Goal: Information Seeking & Learning: Learn about a topic

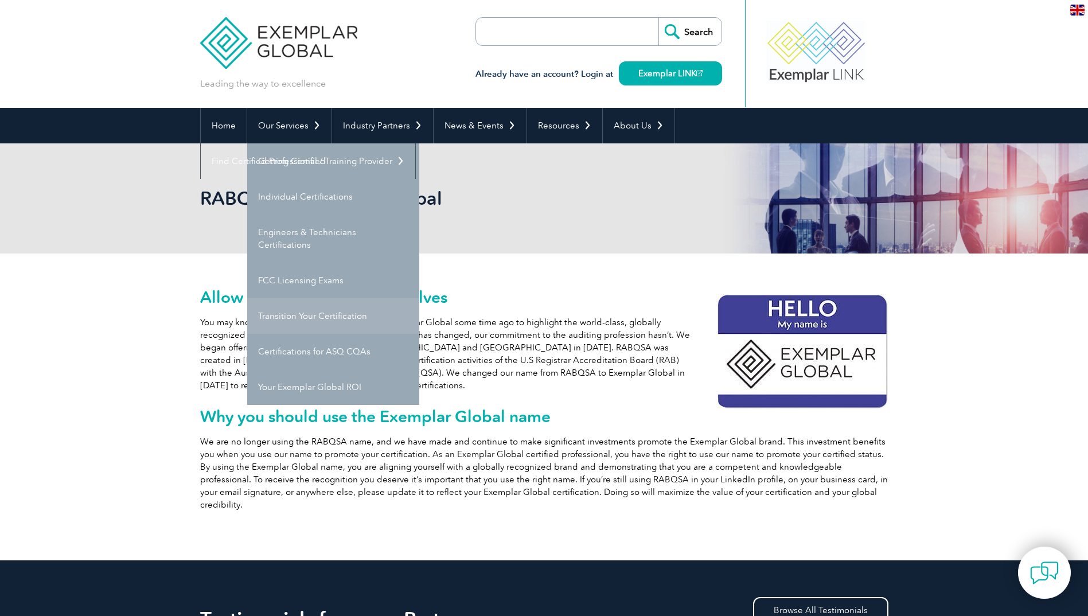
click at [346, 314] on link "Transition Your Certification" at bounding box center [333, 316] width 172 height 36
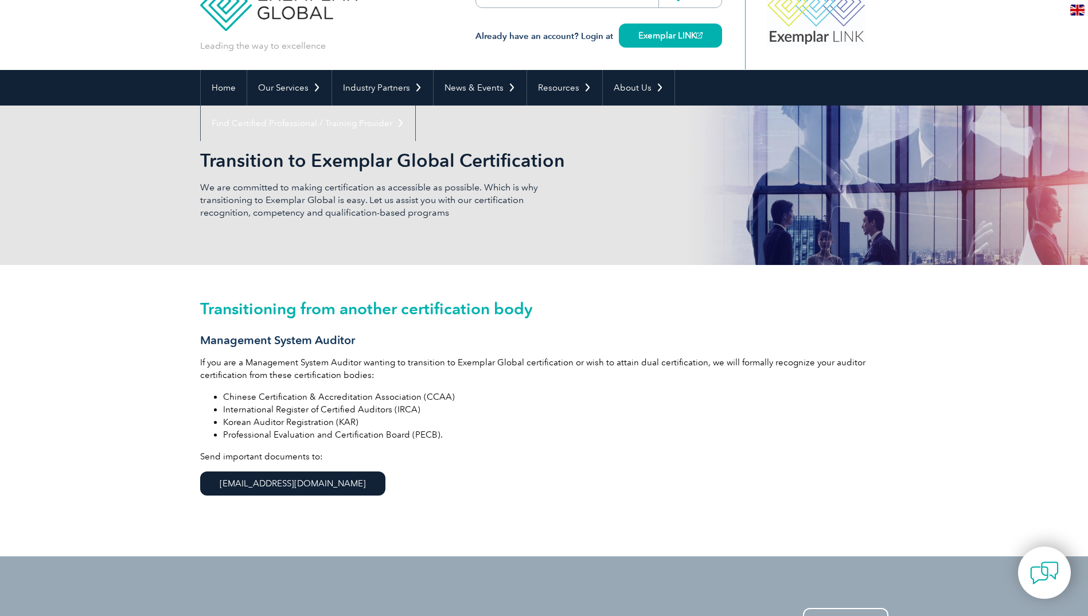
scroll to position [57, 0]
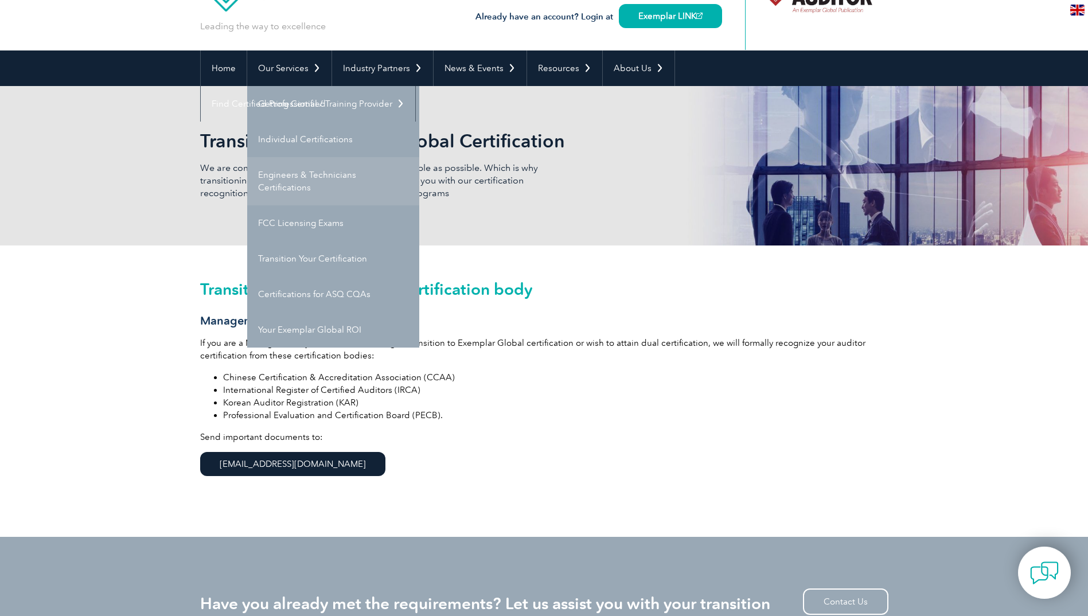
click at [296, 179] on link "Engineers & Technicians Certifications" at bounding box center [333, 181] width 172 height 48
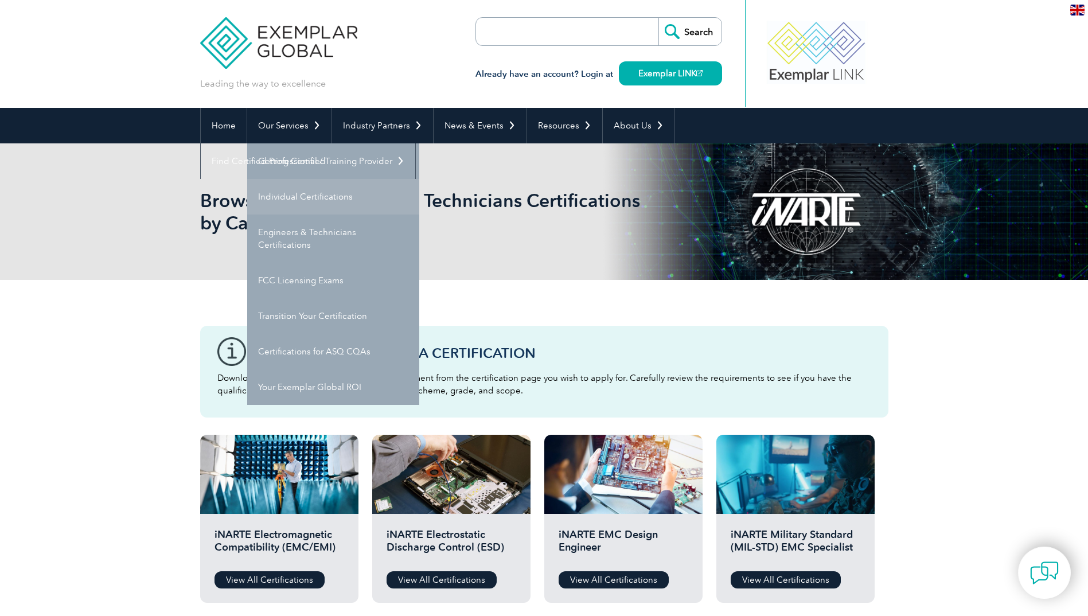
click at [306, 195] on link "Individual Certifications" at bounding box center [333, 197] width 172 height 36
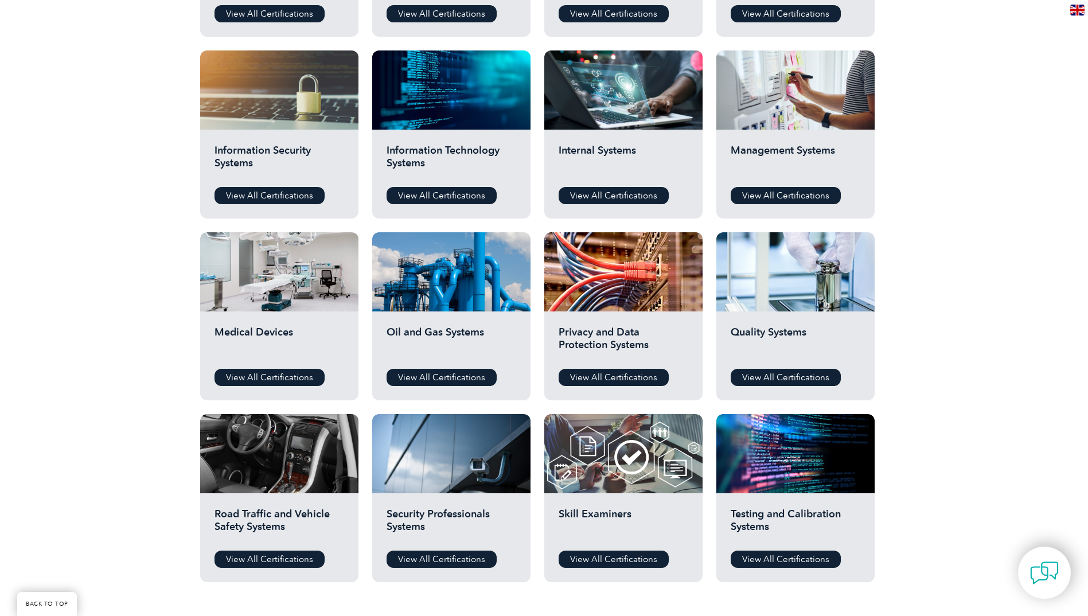
scroll to position [573, 0]
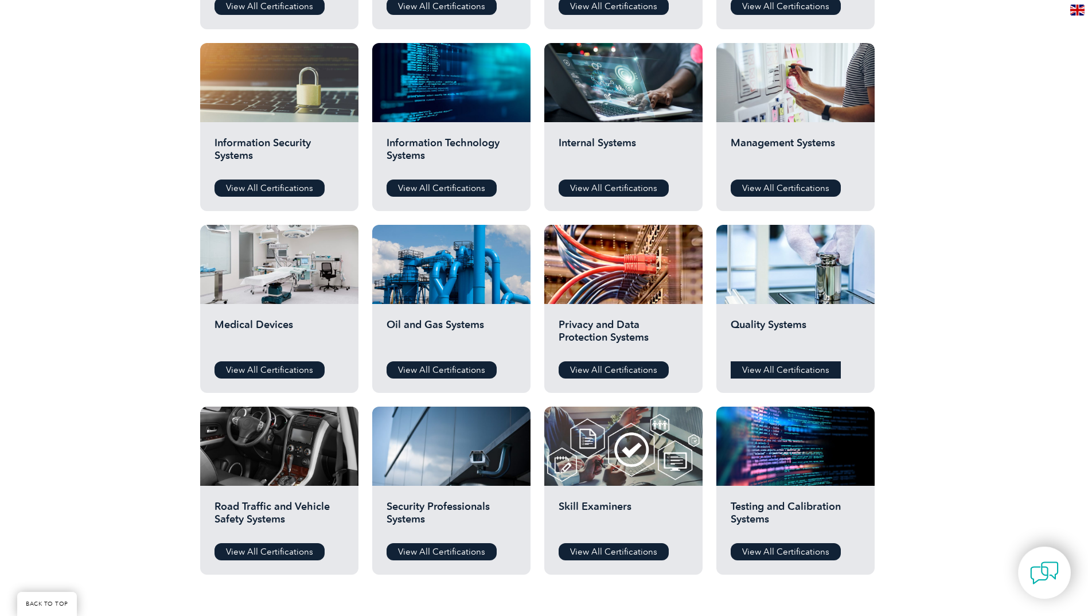
click at [793, 367] on link "View All Certifications" at bounding box center [785, 369] width 110 height 17
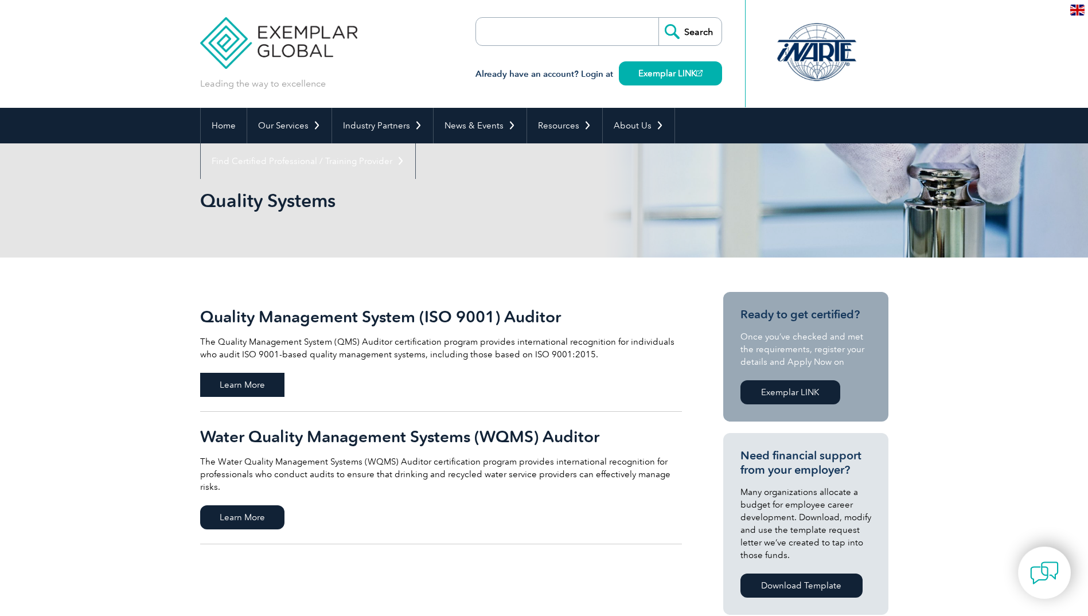
click at [249, 385] on span "Learn More" at bounding box center [242, 385] width 84 height 24
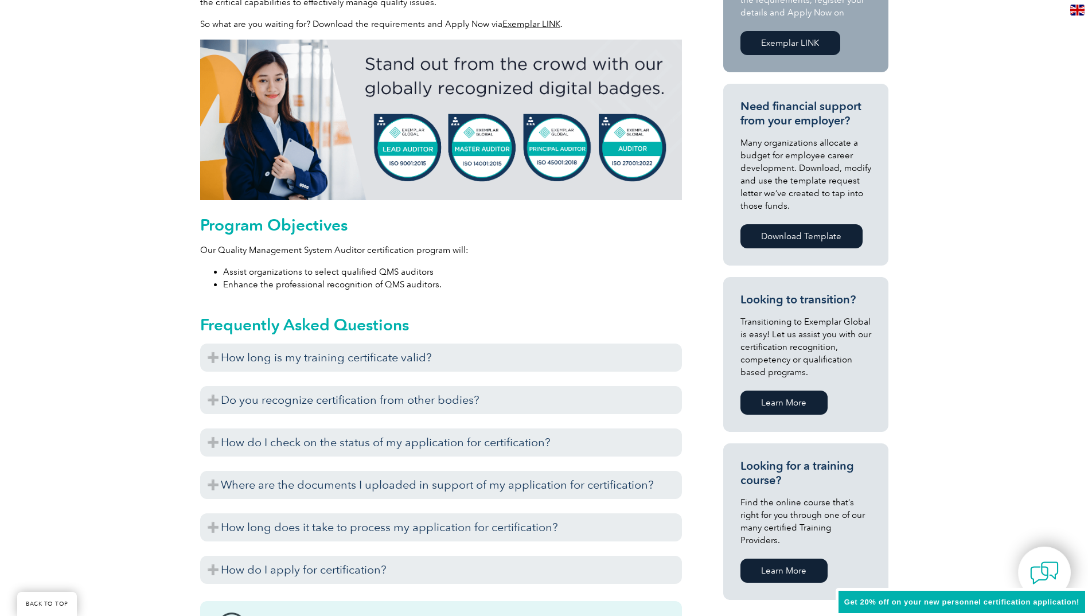
scroll to position [447, 0]
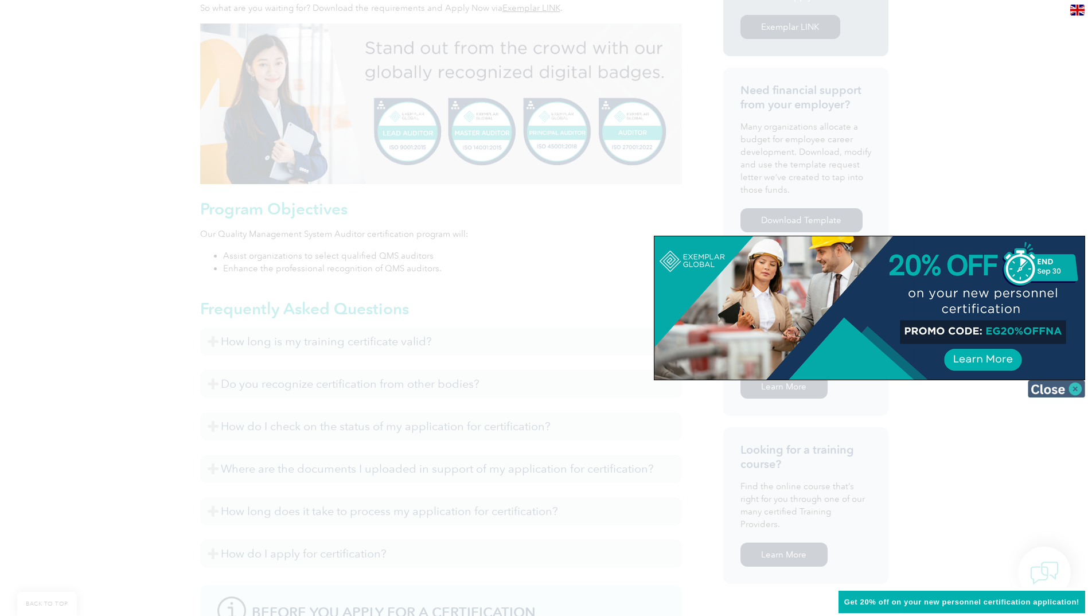
click at [1063, 384] on img at bounding box center [1055, 388] width 57 height 17
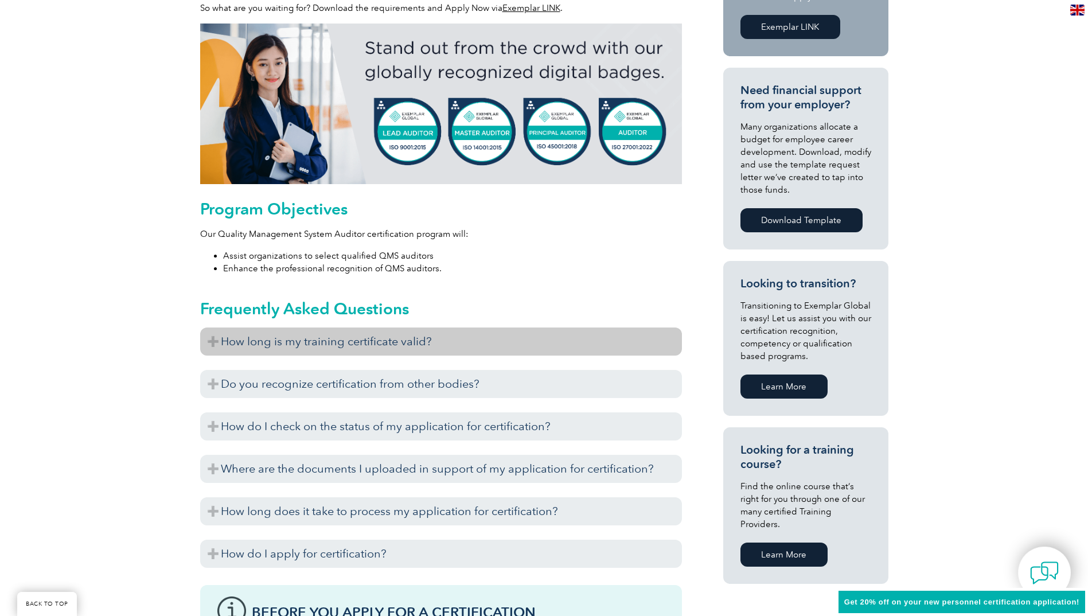
click at [243, 346] on h3 "How long is my training certificate valid?" at bounding box center [441, 341] width 482 height 28
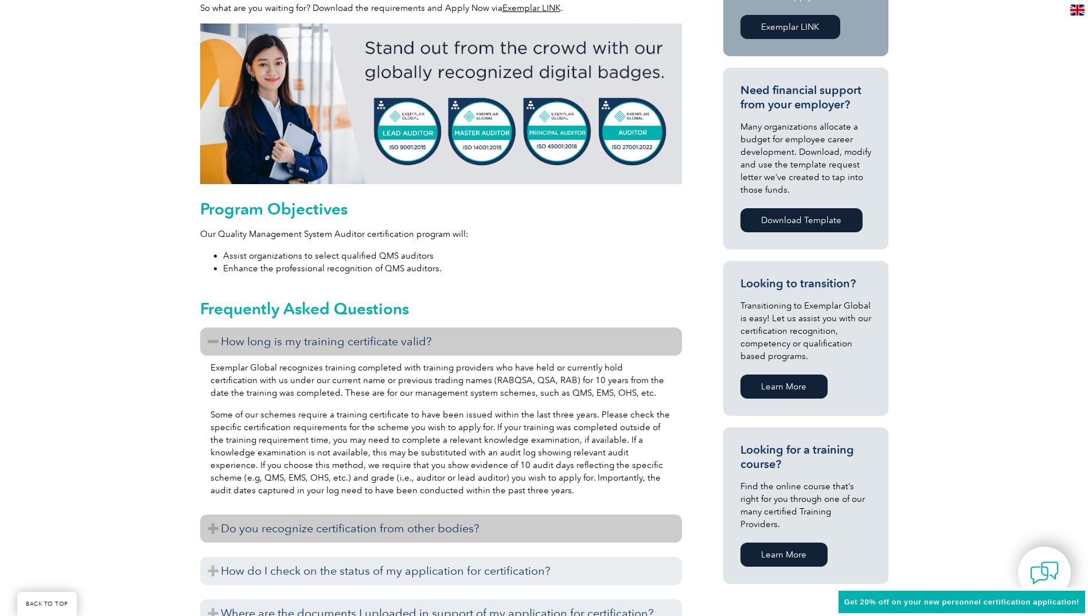
click at [315, 521] on h3 "Do you recognize certification from other bodies?" at bounding box center [441, 528] width 482 height 28
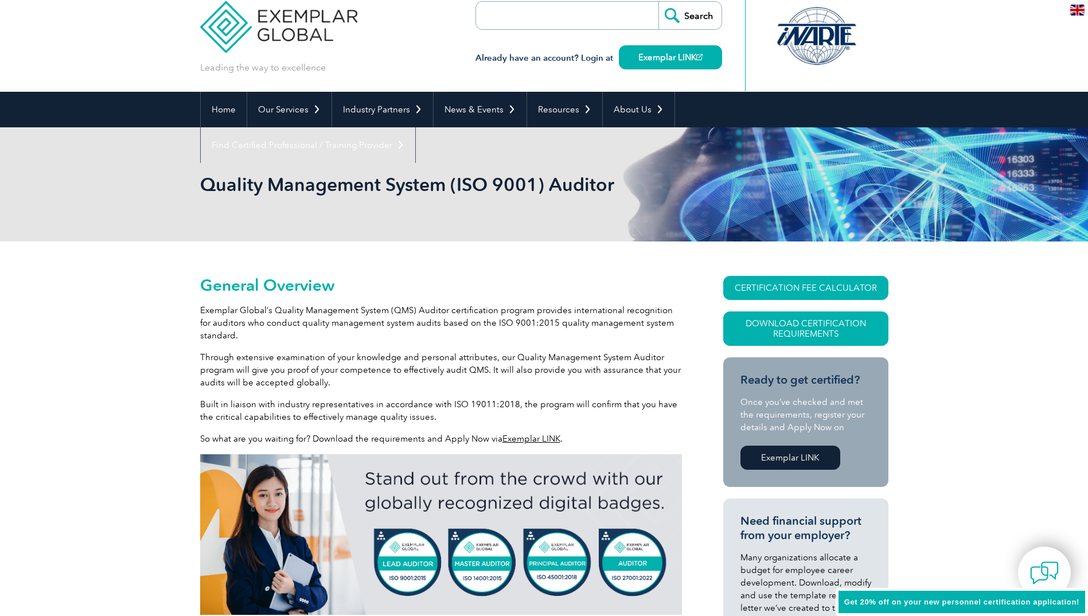
scroll to position [0, 0]
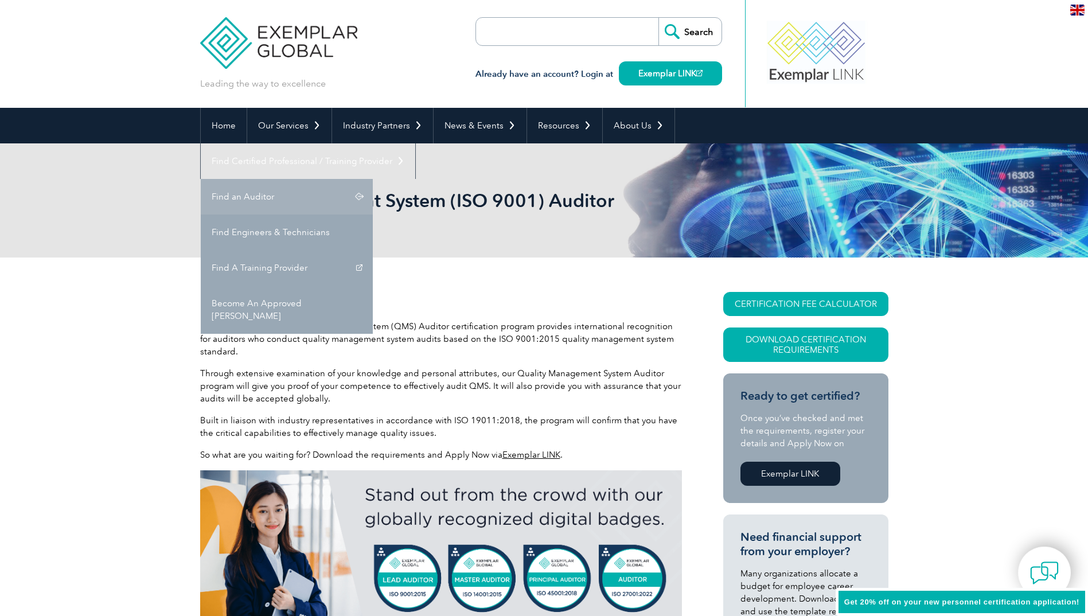
click at [373, 179] on link "Find an Auditor" at bounding box center [287, 197] width 172 height 36
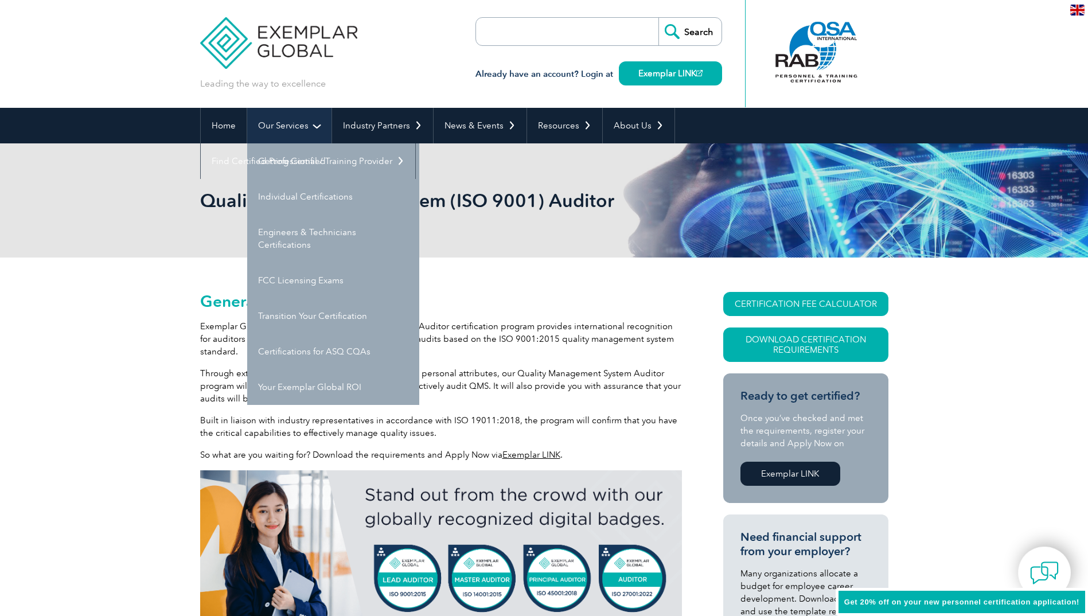
click at [295, 134] on link "Our Services" at bounding box center [289, 126] width 84 height 36
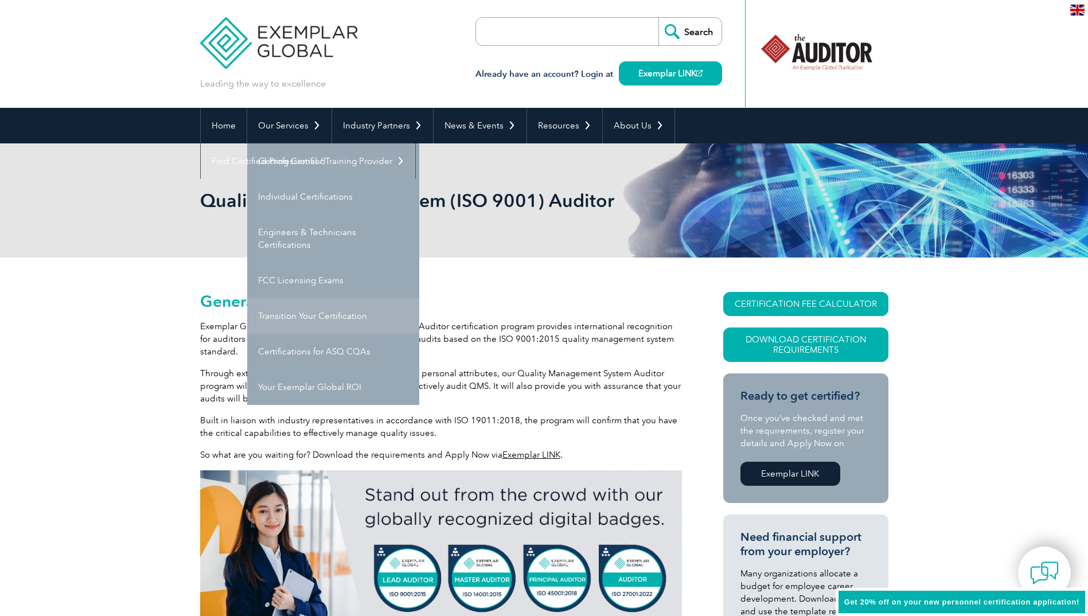
click at [306, 320] on link "Transition Your Certification" at bounding box center [333, 316] width 172 height 36
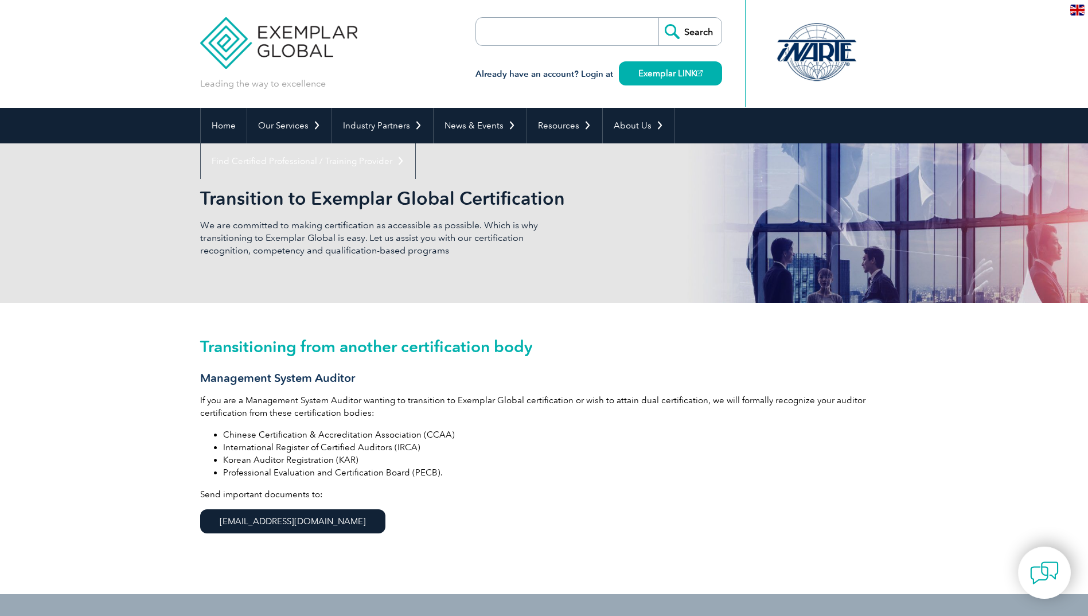
scroll to position [45, 0]
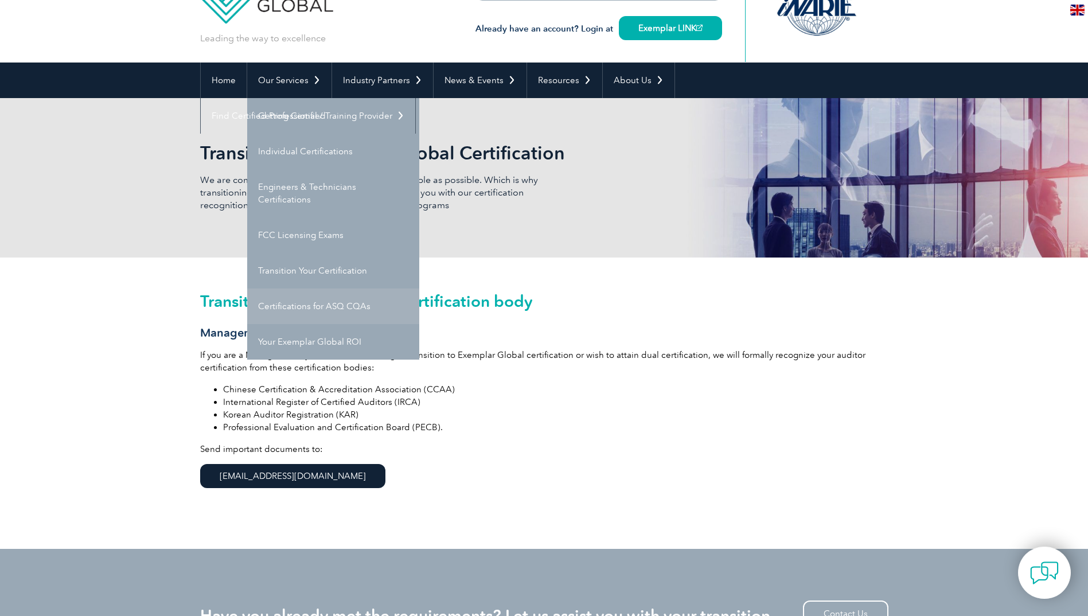
click at [285, 310] on link "Certifications for ASQ CQAs" at bounding box center [333, 306] width 172 height 36
